Goal: Information Seeking & Learning: Learn about a topic

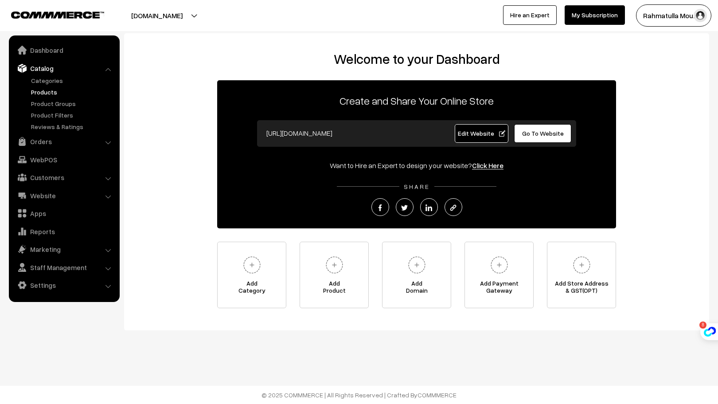
click at [51, 91] on link "Products" at bounding box center [73, 91] width 88 height 9
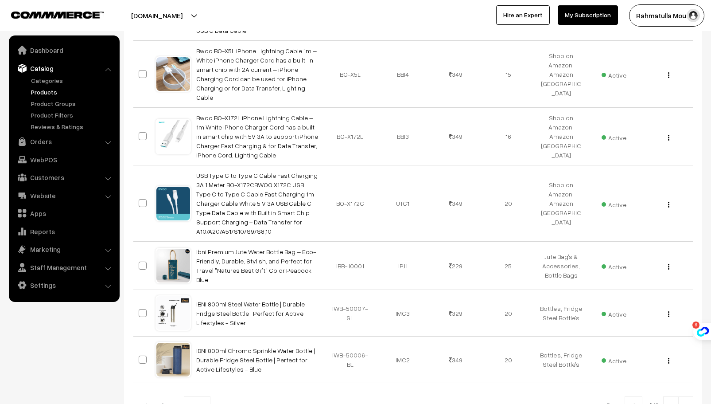
scroll to position [459, 0]
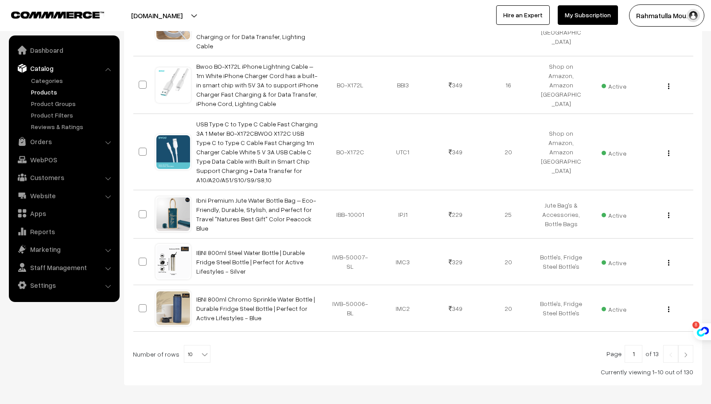
click at [202, 350] on b at bounding box center [204, 354] width 9 height 9
select select "100"
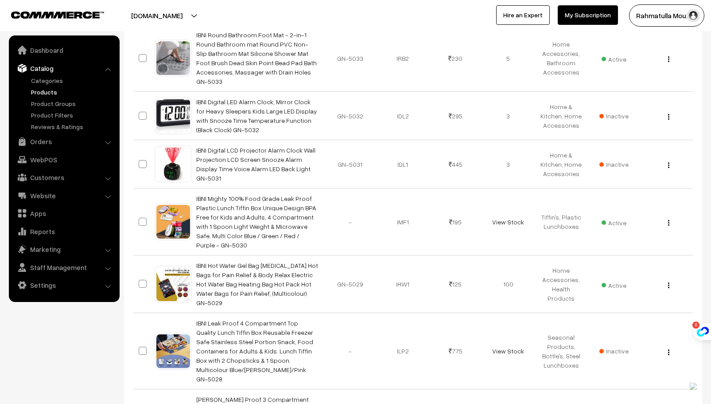
scroll to position [4654, 0]
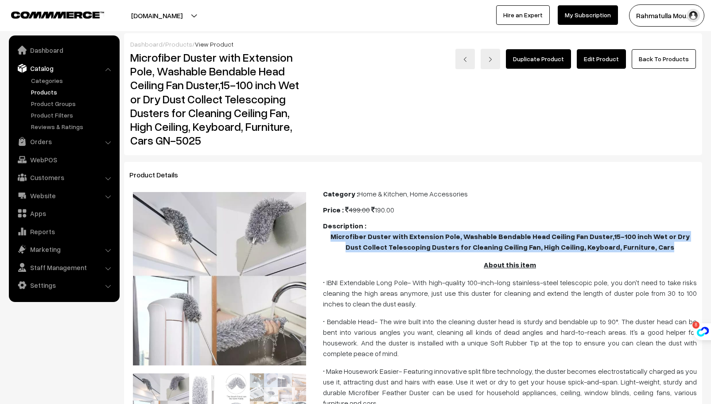
drag, startPoint x: 657, startPoint y: 247, endPoint x: 318, endPoint y: 234, distance: 339.2
copy b "Microfiber Duster with Extension Pole, Washable Bendable Head Ceiling Fan Duste…"
click at [564, 251] on b "Microfiber Duster with Extension Pole, Washable Bendable Head Ceiling Fan Duste…" at bounding box center [510, 241] width 359 height 19
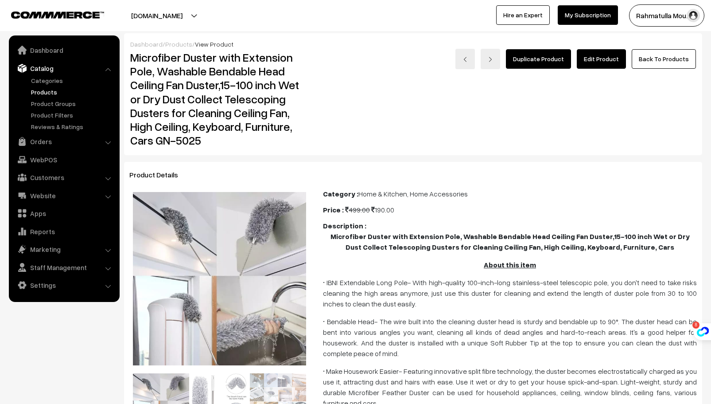
click at [455, 239] on b "Microfiber Duster with Extension Pole, Washable Bendable Head Ceiling Fan Duste…" at bounding box center [510, 241] width 359 height 19
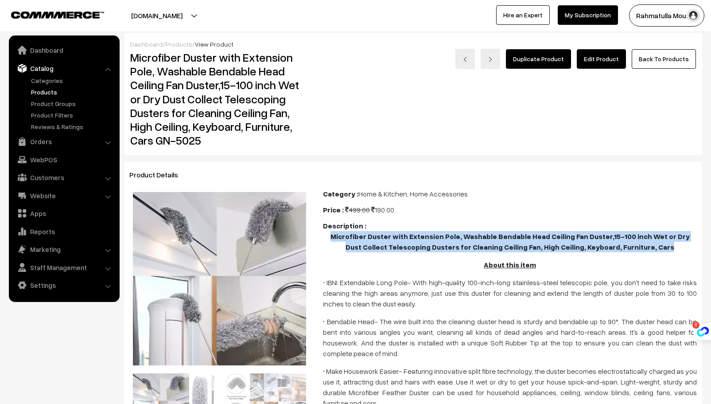
drag, startPoint x: 333, startPoint y: 236, endPoint x: 611, endPoint y: 242, distance: 278.3
click at [657, 245] on p "Microfiber Duster with Extension Pole, Washable Bendable Head Ceiling Fan Duste…" at bounding box center [510, 241] width 374 height 21
copy b "Microfiber Duster with Extension Pole, Washable Bendable Head Ceiling Fan Duste…"
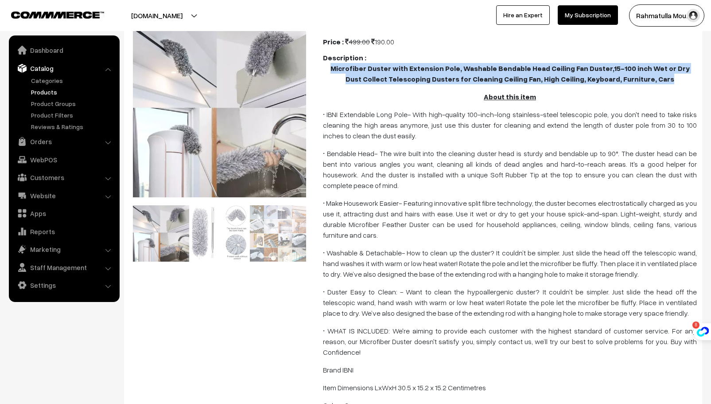
scroll to position [177, 0]
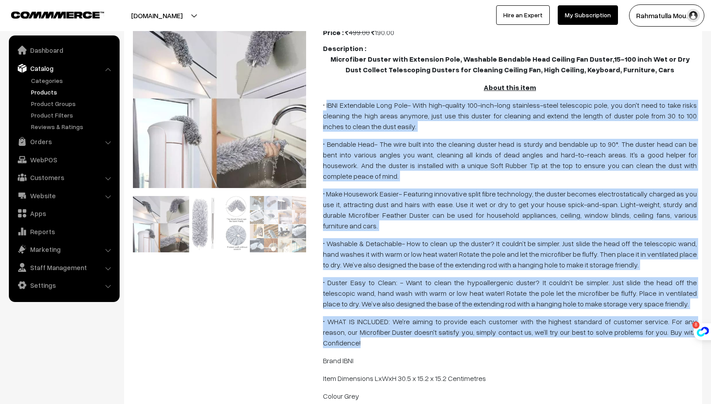
drag, startPoint x: 326, startPoint y: 106, endPoint x: 697, endPoint y: 309, distance: 422.9
click at [697, 309] on div "Category : Home & Kitchen, Home Accessories Price : 499.00 190.00 Description :…" at bounding box center [509, 408] width 387 height 794
copy span "IBNI Extendable Long Pole- With high-quality 100-inch-long stainless-steel tele…"
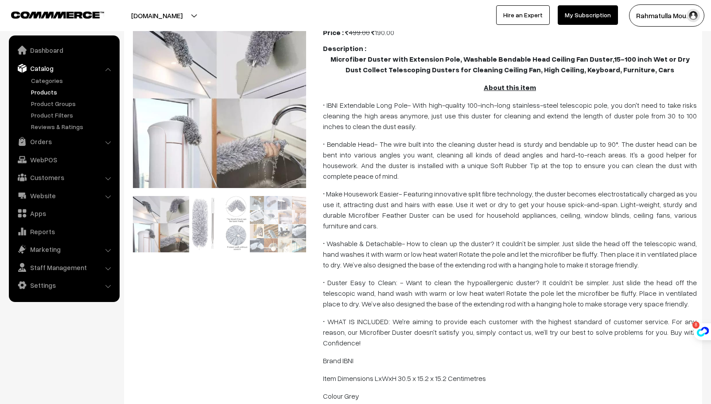
click at [533, 71] on b "Microfiber Duster with Extension Pole, Washable Bendable Head Ceiling Fan Duste…" at bounding box center [510, 63] width 359 height 19
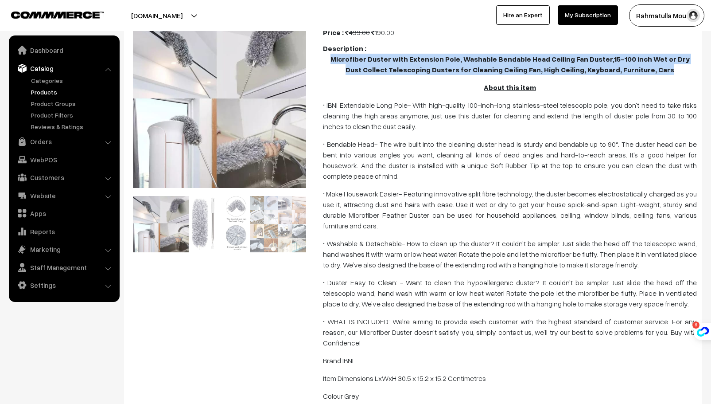
drag, startPoint x: 333, startPoint y: 57, endPoint x: 692, endPoint y: 71, distance: 360.0
click at [692, 71] on p "Microfiber Duster with Extension Pole, Washable Bendable Head Ceiling Fan Duste…" at bounding box center [510, 64] width 374 height 21
copy b "Microfiber Duster with Extension Pole, Washable Bendable Head Ceiling Fan Duste…"
click at [40, 93] on link "Products" at bounding box center [73, 91] width 88 height 9
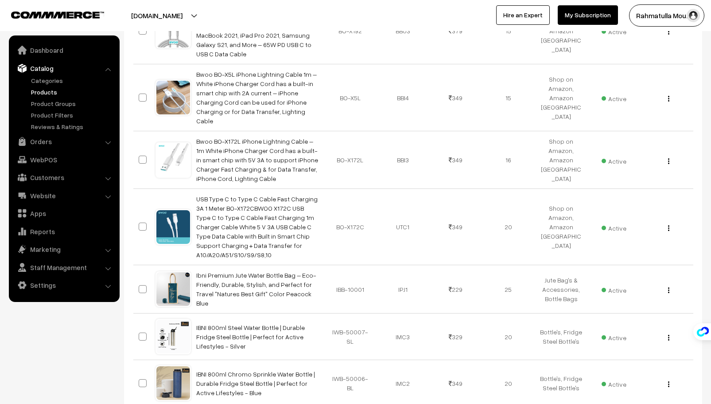
scroll to position [459, 0]
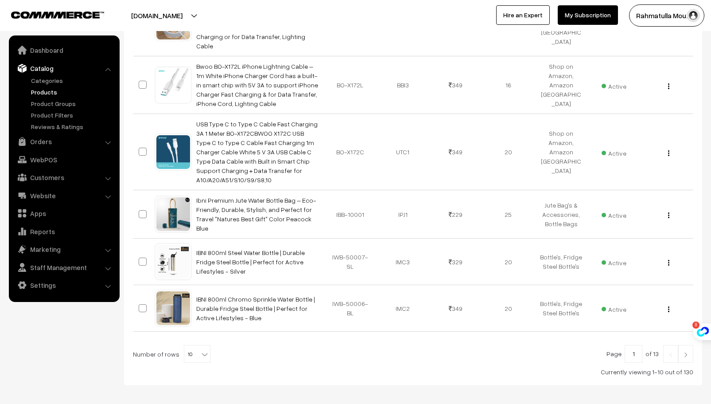
click at [200, 350] on b at bounding box center [204, 354] width 9 height 9
select select "100"
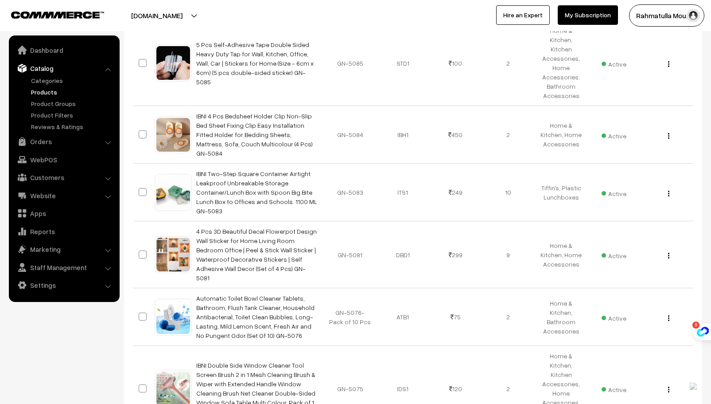
scroll to position [2038, 0]
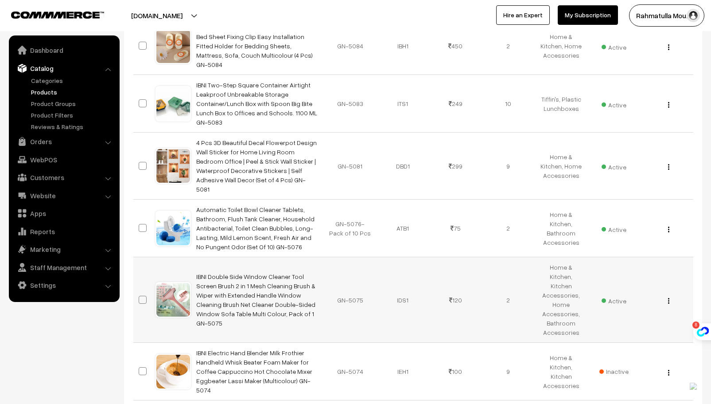
click at [281, 257] on td "IBNI Double Side Window Cleaner Tool Screen Brush 2 in 1 Mesh Cleaning Brush & …" at bounding box center [257, 300] width 133 height 86
click at [278, 272] on link "IBNI Double Side Window Cleaner Tool Screen Brush 2 in 1 Mesh Cleaning Brush & …" at bounding box center [255, 299] width 119 height 54
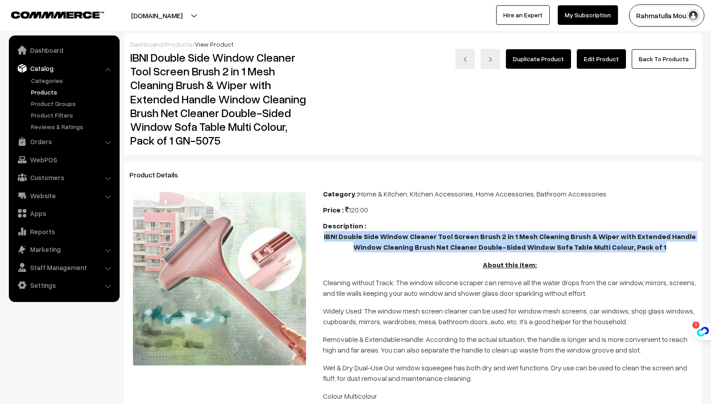
drag, startPoint x: 334, startPoint y: 237, endPoint x: 665, endPoint y: 245, distance: 331.0
click at [665, 245] on p "IBNI Double Side Window Cleaner Tool Screen Brush 2 in 1 Mesh Cleaning Brush & …" at bounding box center [510, 241] width 374 height 21
copy b "IBNI Double Side Window Cleaner Tool Screen Brush 2 in 1 Mesh Cleaning Brush & …"
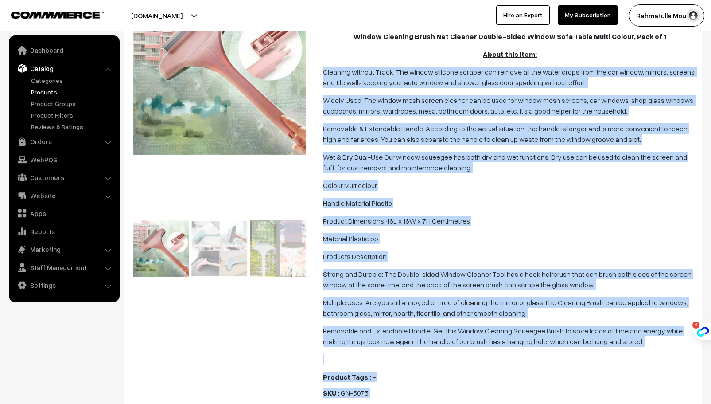
scroll to position [213, 0]
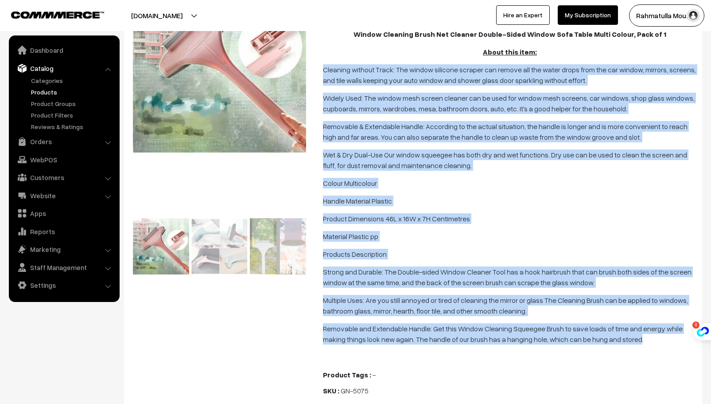
drag, startPoint x: 323, startPoint y: 281, endPoint x: 607, endPoint y: 338, distance: 290.1
click at [607, 338] on span "IBNI Double Side Window Cleaner Tool Screen Brush 2 in 1 Mesh Cleaning Brush & …" at bounding box center [510, 190] width 374 height 344
copy span "Cleaning without Track: The window silicone scraper can remove all the water dr…"
